Goal: Information Seeking & Learning: Learn about a topic

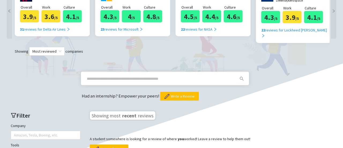
scroll to position [134, 0]
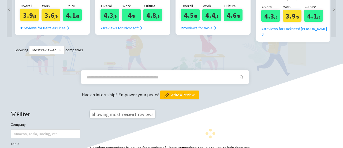
click at [109, 73] on span at bounding box center [161, 77] width 154 height 9
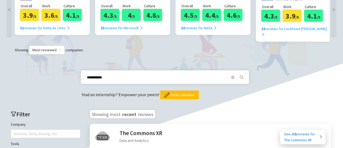
type input "**********"
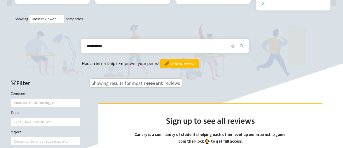
scroll to position [161, 0]
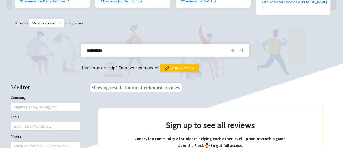
click at [242, 48] on icon "search" at bounding box center [242, 50] width 4 height 4
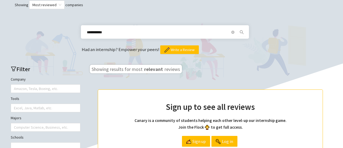
scroll to position [188, 0]
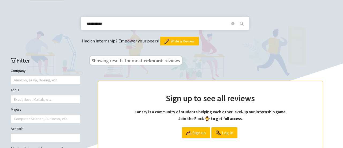
click at [127, 56] on h3 "Showing results for most relevant reviews" at bounding box center [136, 60] width 92 height 9
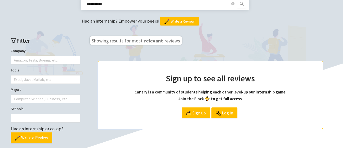
scroll to position [214, 0]
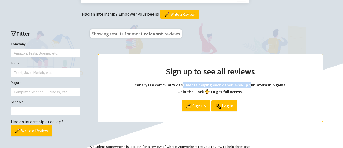
drag, startPoint x: 184, startPoint y: 78, endPoint x: 254, endPoint y: 76, distance: 70.2
click at [252, 82] on h4 "Canary is a community of students helping each other level-up our internship ga…" at bounding box center [210, 88] width 203 height 13
click at [259, 82] on h4 "Canary is a community of students helping each other level-up our internship ga…" at bounding box center [210, 88] width 203 height 13
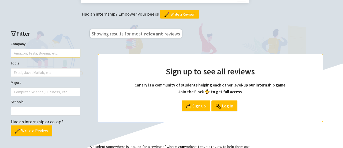
click at [38, 49] on div at bounding box center [43, 53] width 62 height 8
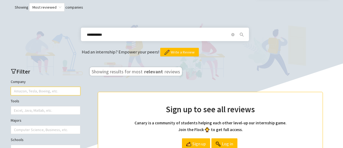
scroll to position [188, 0]
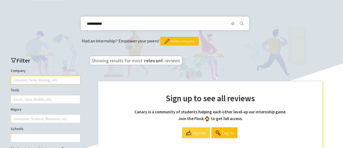
click at [200, 127] on span "Sign up" at bounding box center [198, 132] width 13 height 10
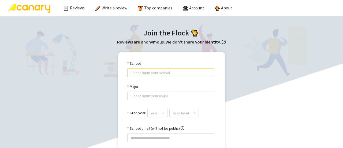
click at [144, 73] on input "School" at bounding box center [170, 73] width 81 height 8
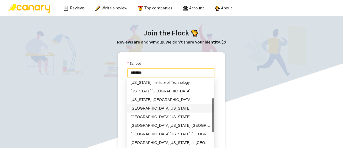
scroll to position [49, 0]
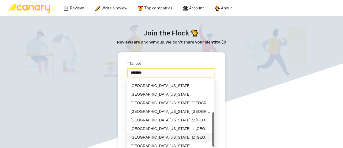
click at [190, 137] on div "University of Illinois at Urbana-Champaign" at bounding box center [170, 137] width 81 height 6
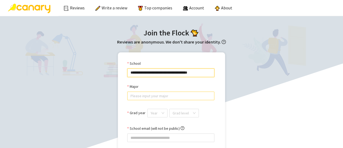
type input "**********"
click at [146, 96] on input "Major" at bounding box center [170, 96] width 81 height 8
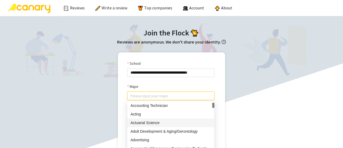
scroll to position [54, 0]
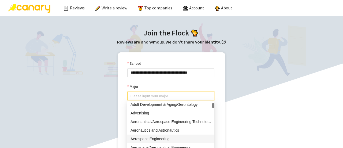
click at [155, 137] on div "Aerospace Engineering" at bounding box center [170, 139] width 81 height 6
type input "**********"
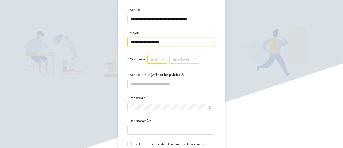
click at [158, 58] on input "Grad year" at bounding box center [156, 59] width 10 height 8
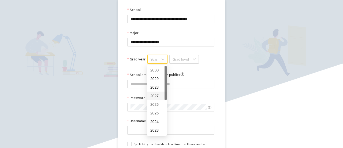
click at [156, 94] on div "2027" at bounding box center [156, 96] width 13 height 6
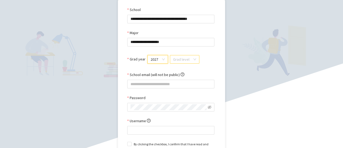
click at [178, 58] on input "search" at bounding box center [182, 59] width 19 height 8
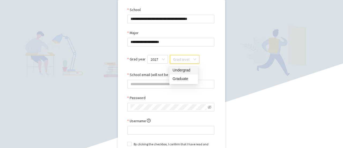
click at [182, 68] on div "Undergrad" at bounding box center [184, 70] width 22 height 6
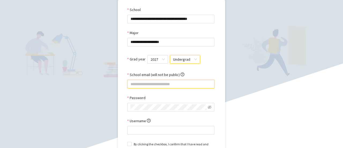
click at [150, 83] on input "School email (will not be public)" at bounding box center [170, 84] width 87 height 9
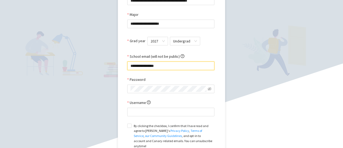
scroll to position [80, 0]
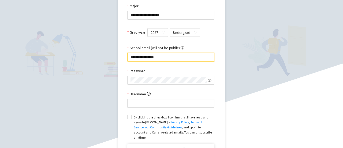
type input "**********"
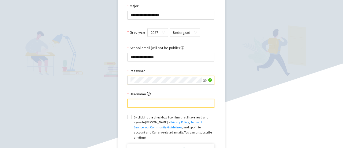
click at [146, 107] on input "Username" at bounding box center [170, 103] width 87 height 9
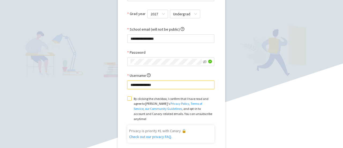
scroll to position [107, 0]
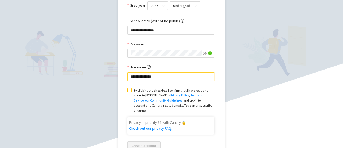
type input "**********"
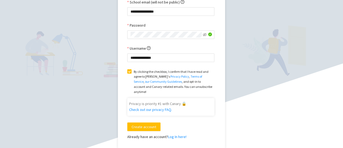
scroll to position [134, 0]
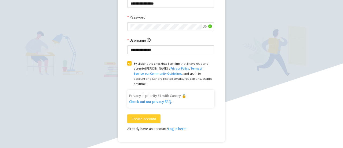
click at [143, 115] on span "Create account" at bounding box center [144, 118] width 25 height 6
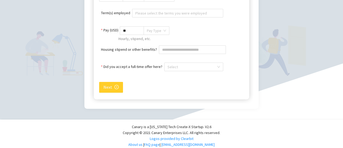
scroll to position [250, 0]
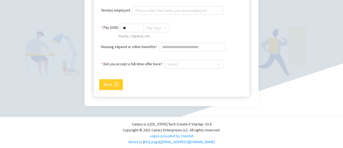
click at [114, 82] on icon "right-circle" at bounding box center [116, 84] width 4 height 4
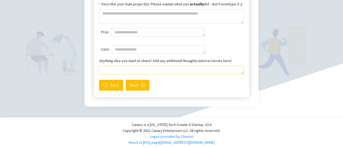
scroll to position [243, 0]
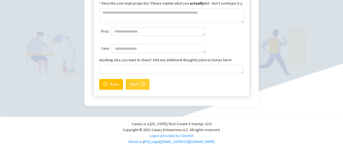
click at [134, 83] on span "Next" at bounding box center [134, 84] width 9 height 7
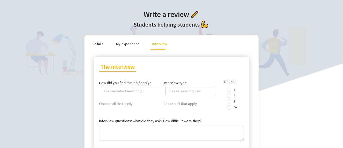
scroll to position [0, 0]
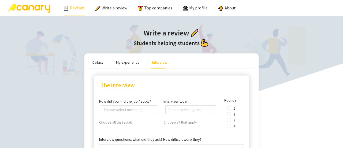
click at [76, 10] on link "Reviews" at bounding box center [74, 7] width 21 height 5
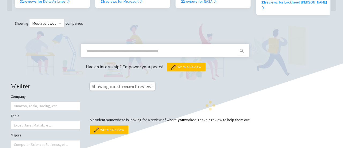
scroll to position [161, 0]
click at [119, 47] on input "text" at bounding box center [158, 50] width 143 height 6
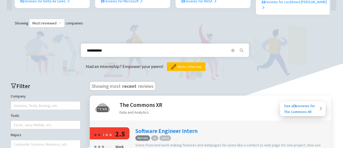
type input "**********"
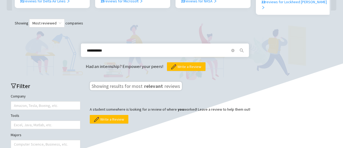
click at [244, 48] on span "search" at bounding box center [242, 50] width 8 height 4
drag, startPoint x: 135, startPoint y: 46, endPoint x: 85, endPoint y: 50, distance: 49.7
click at [85, 50] on span "**********" at bounding box center [165, 49] width 168 height 13
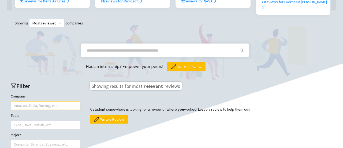
click at [51, 102] on div at bounding box center [43, 106] width 62 height 8
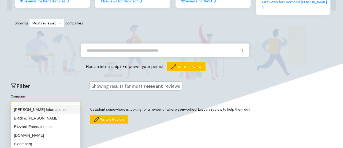
type input "****"
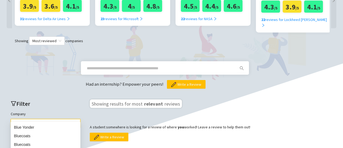
scroll to position [188, 0]
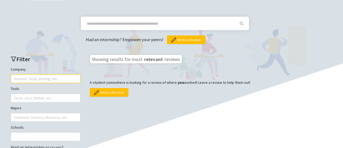
drag, startPoint x: 25, startPoint y: 73, endPoint x: 11, endPoint y: 73, distance: 13.9
click at [11, 74] on div "Amazon, Tesla, Boeing, etc." at bounding box center [46, 78] width 70 height 9
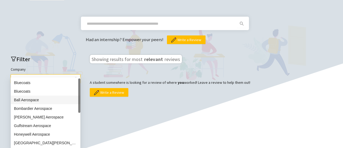
type input "*****"
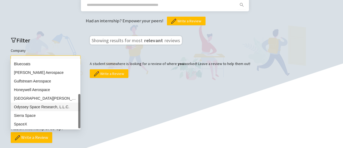
scroll to position [214, 0]
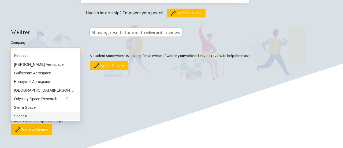
click at [41, 113] on div "SpaceX" at bounding box center [45, 116] width 63 height 6
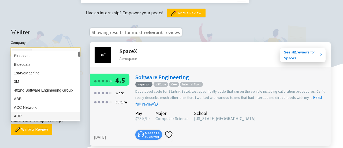
click at [90, 42] on div "SpaceX Aerospace" at bounding box center [157, 54] width 134 height 24
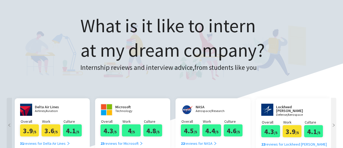
scroll to position [27, 0]
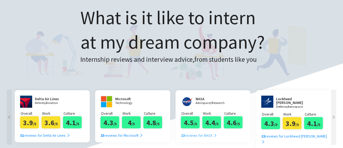
click at [199, 136] on div "22 reviews for NASA" at bounding box center [199, 135] width 36 height 6
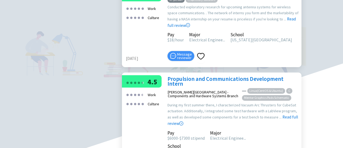
scroll to position [1969, 0]
